Goal: Information Seeking & Learning: Learn about a topic

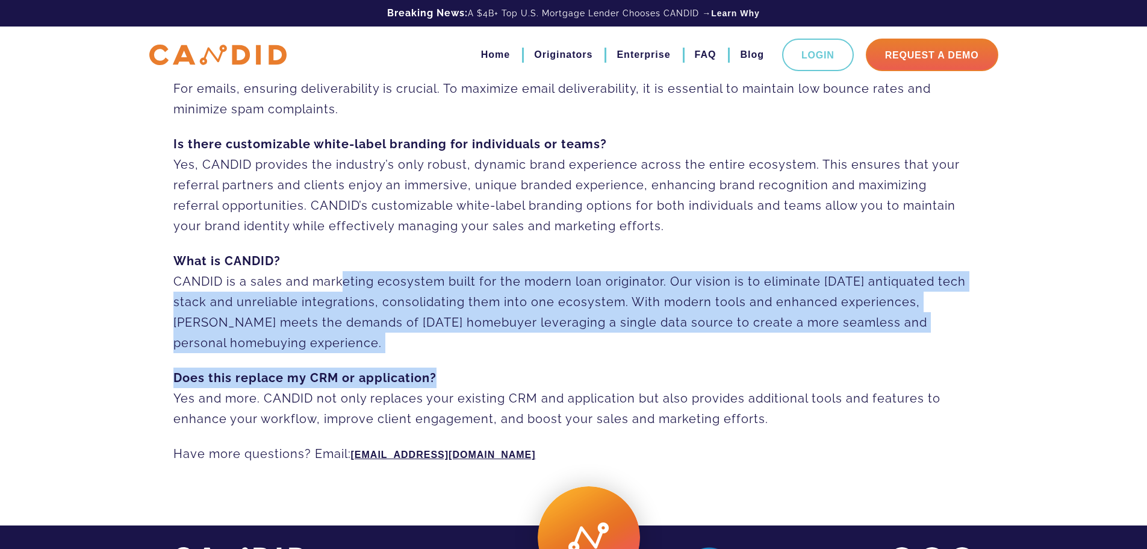
drag, startPoint x: 337, startPoint y: 283, endPoint x: 556, endPoint y: 362, distance: 233.0
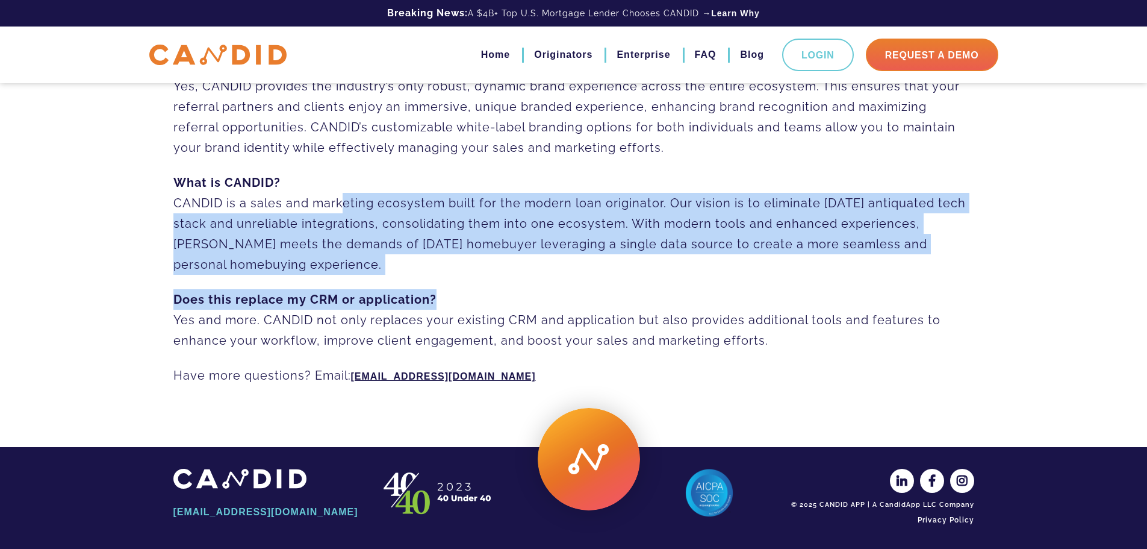
scroll to position [853, 0]
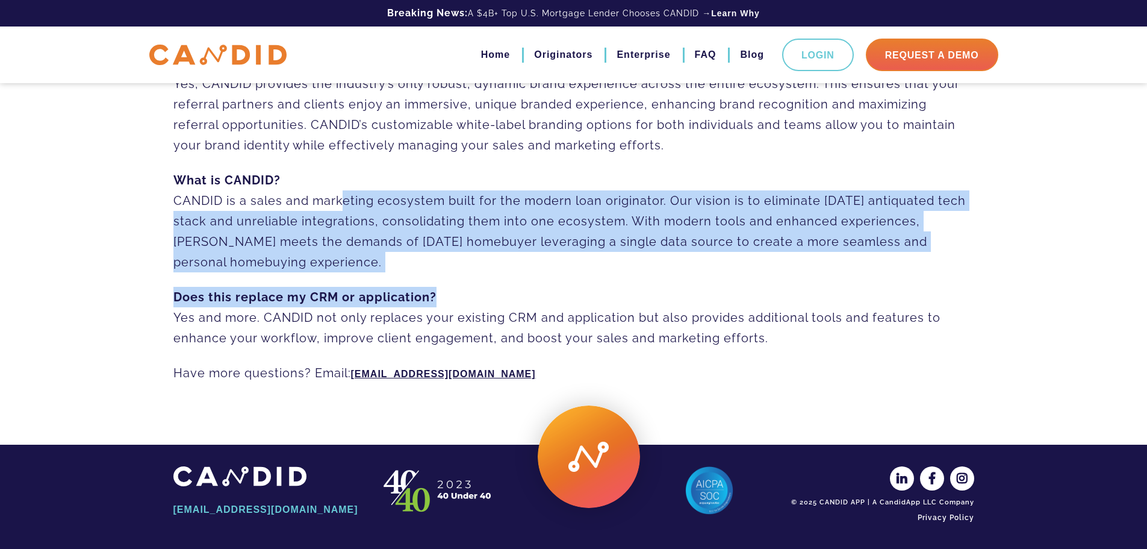
drag, startPoint x: 264, startPoint y: 315, endPoint x: 906, endPoint y: 332, distance: 642.2
click at [906, 332] on p "Does this replace my CRM or application? Yes and more. CANDID not only replaces…" at bounding box center [573, 317] width 801 height 61
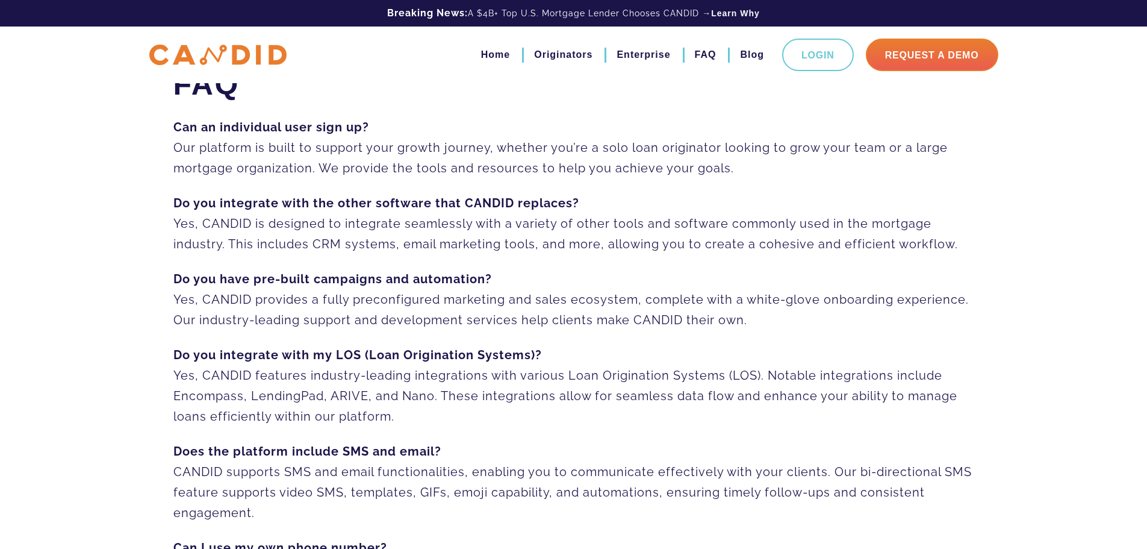
scroll to position [0, 0]
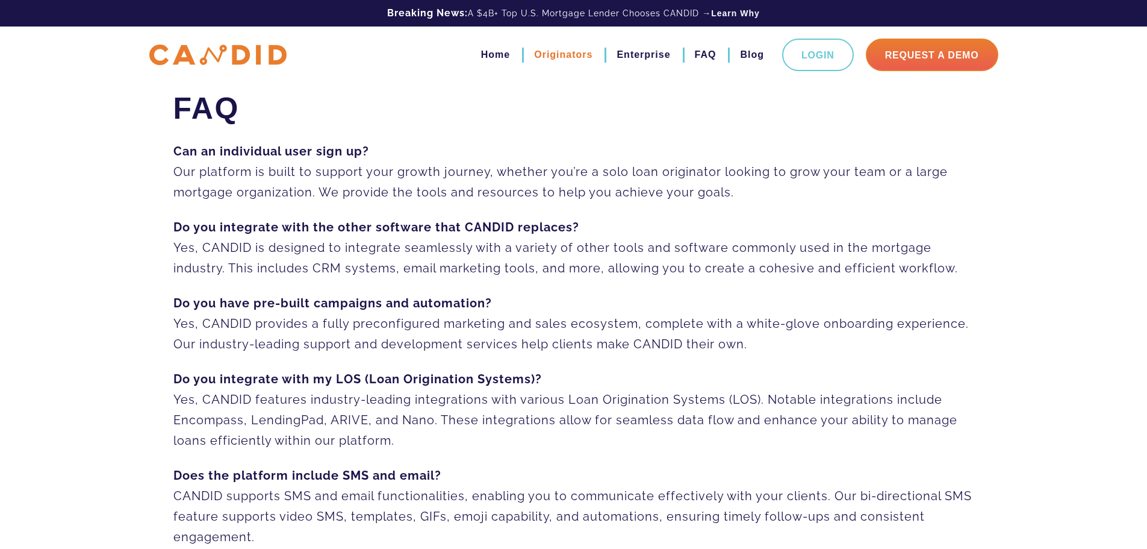
click at [559, 54] on link "Originators" at bounding box center [563, 55] width 58 height 20
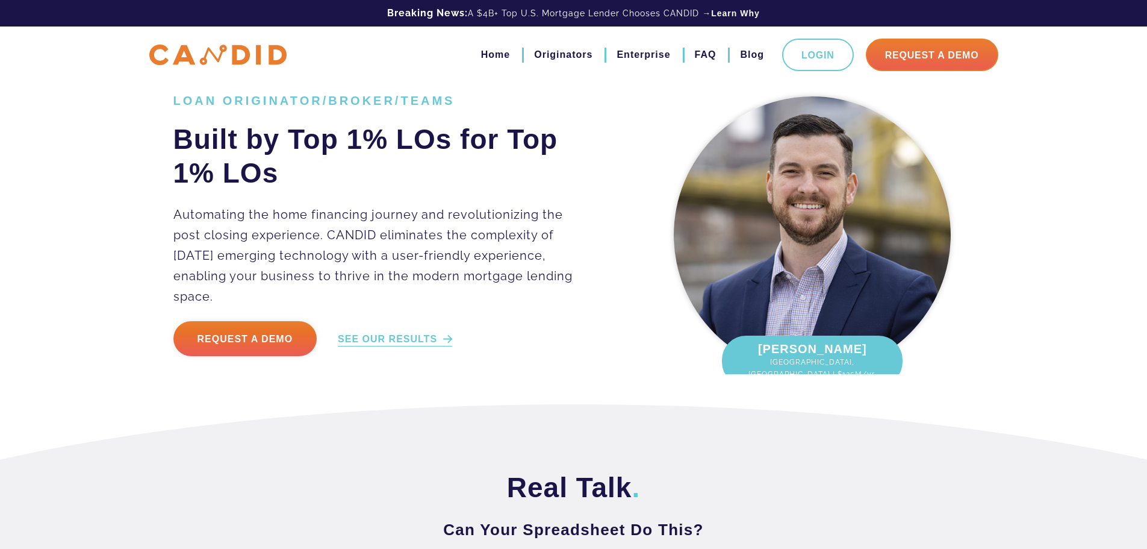
click at [364, 332] on link "SEE OUR RESULTS" at bounding box center [395, 339] width 114 height 14
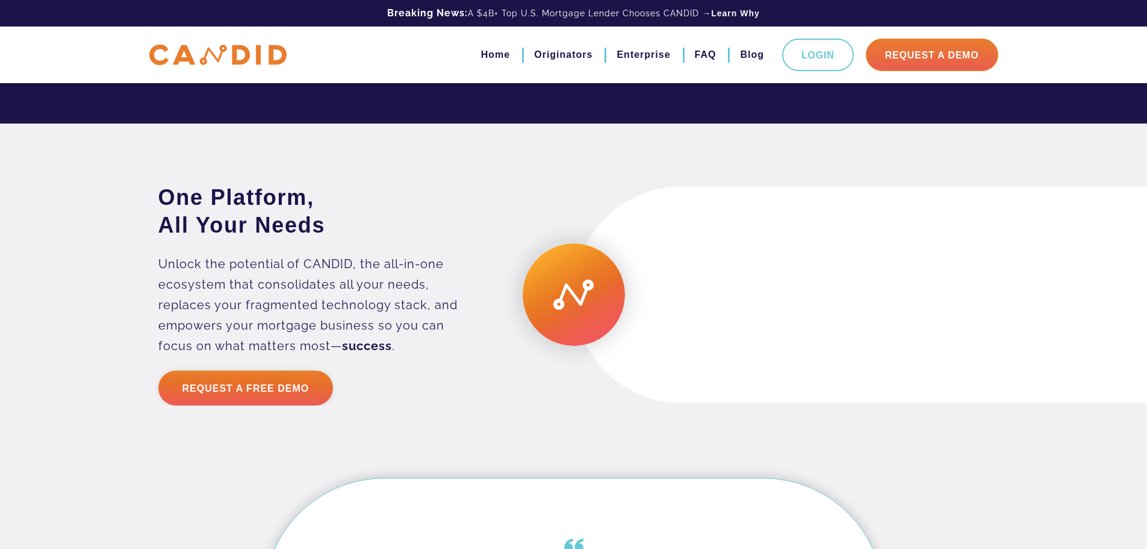
scroll to position [2940, 0]
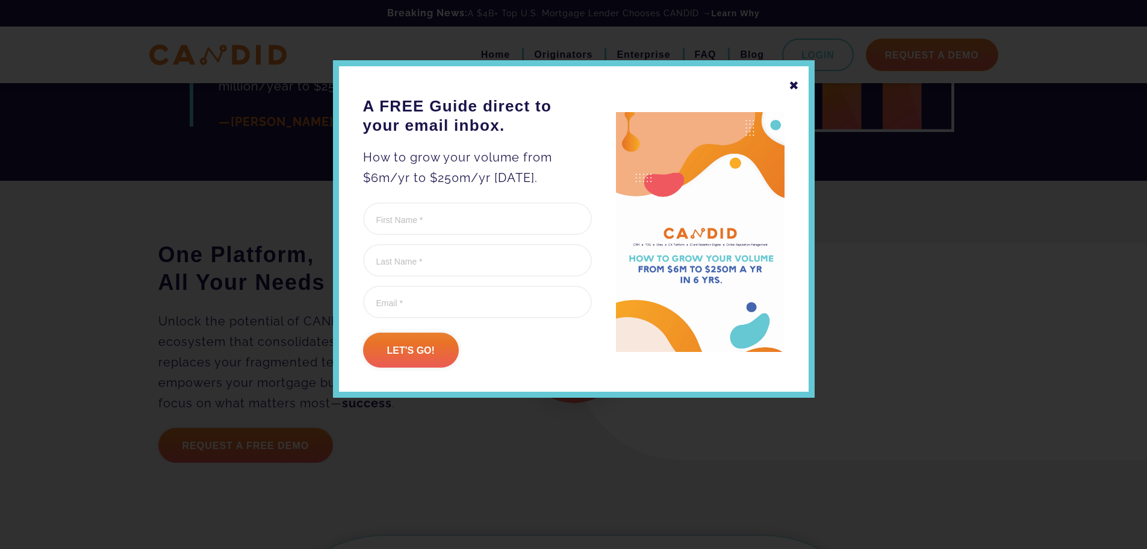
click at [796, 82] on div "✖" at bounding box center [794, 85] width 11 height 20
